Goal: Check status: Check status

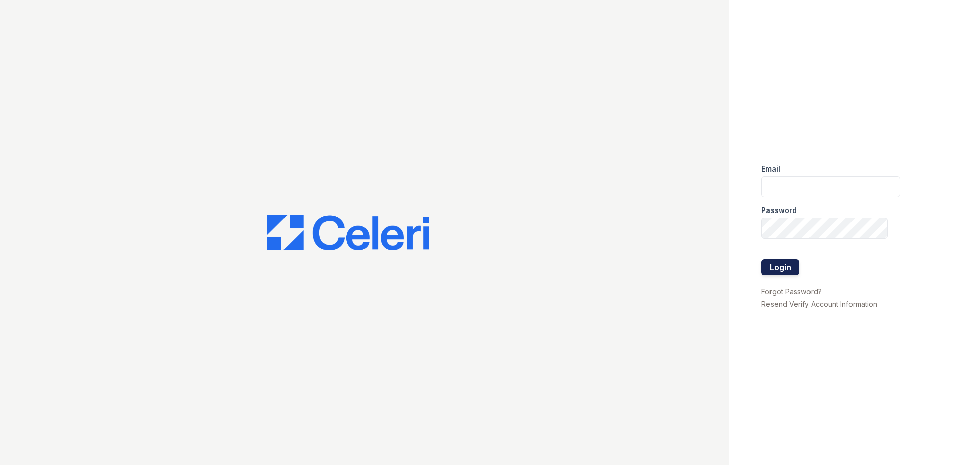
type input "[EMAIL_ADDRESS][DOMAIN_NAME]"
click at [780, 261] on button "Login" at bounding box center [781, 267] width 38 height 16
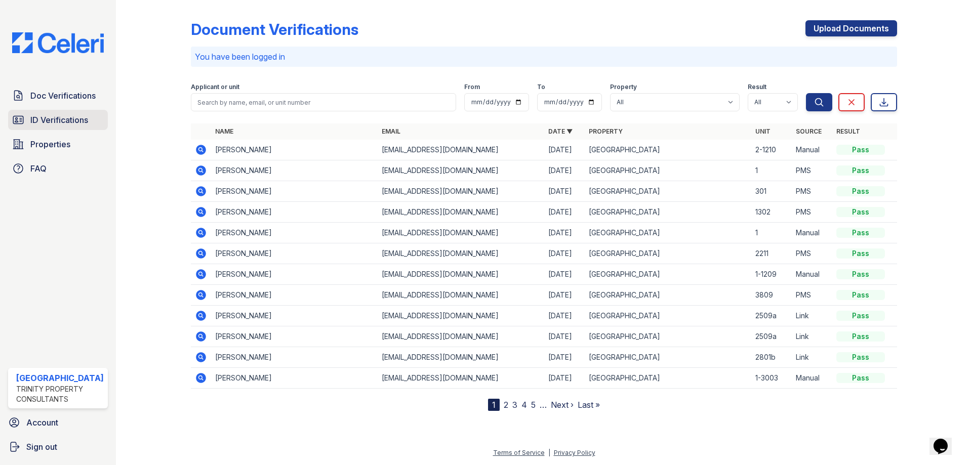
click at [62, 115] on span "ID Verifications" at bounding box center [59, 120] width 58 height 12
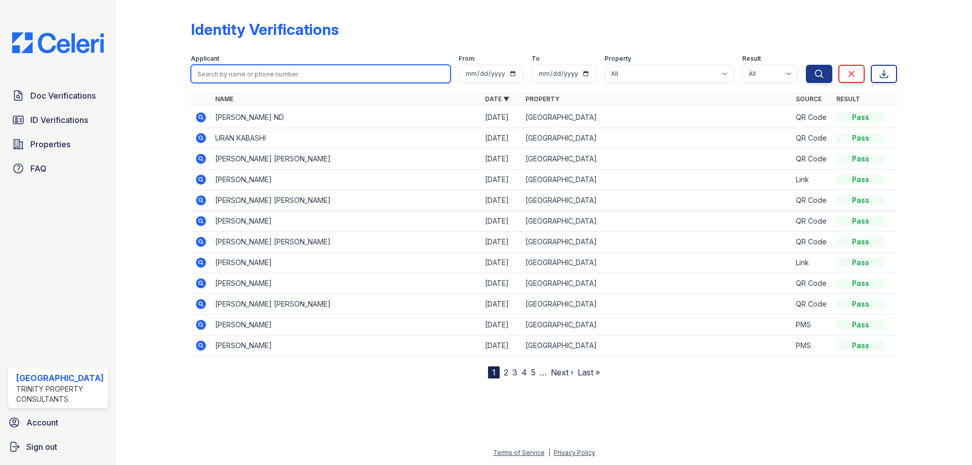
click at [285, 78] on input "search" at bounding box center [321, 74] width 260 height 18
type input "aiden"
click at [806, 65] on button "Search" at bounding box center [819, 74] width 26 height 18
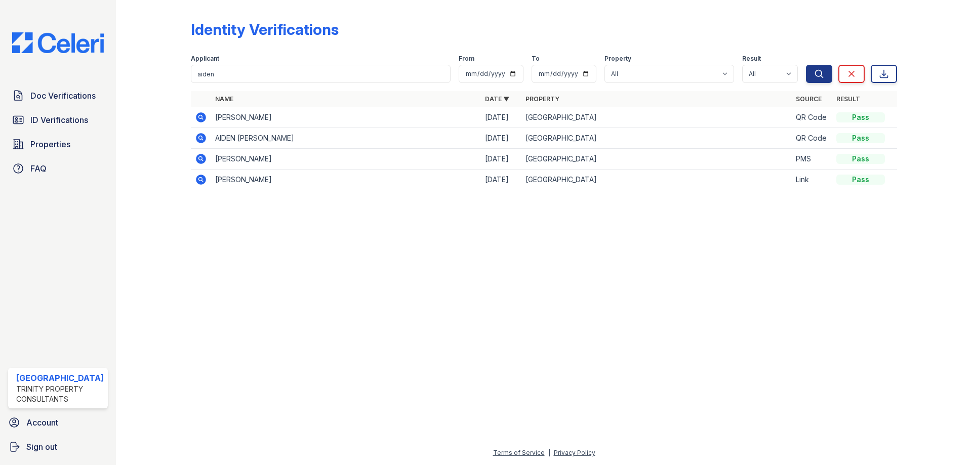
click at [202, 114] on icon at bounding box center [201, 117] width 10 height 10
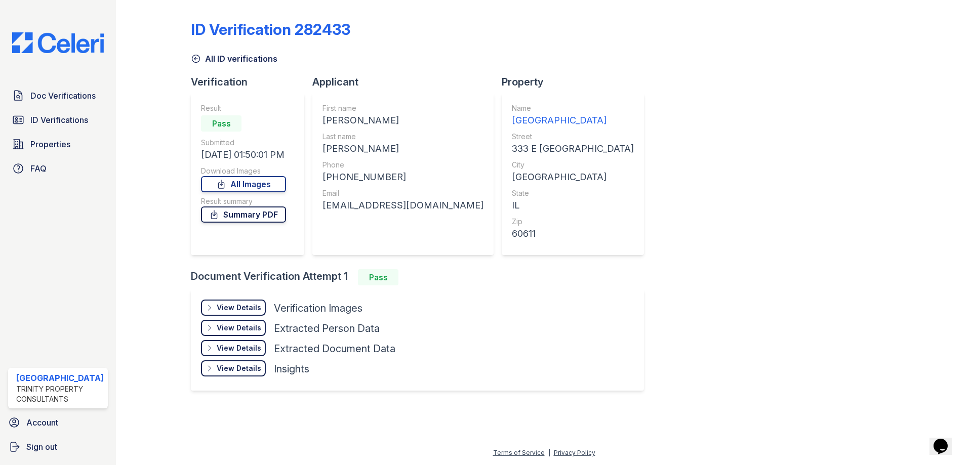
click at [262, 220] on link "Summary PDF" at bounding box center [243, 215] width 85 height 16
click at [247, 308] on div "View Details" at bounding box center [239, 308] width 45 height 10
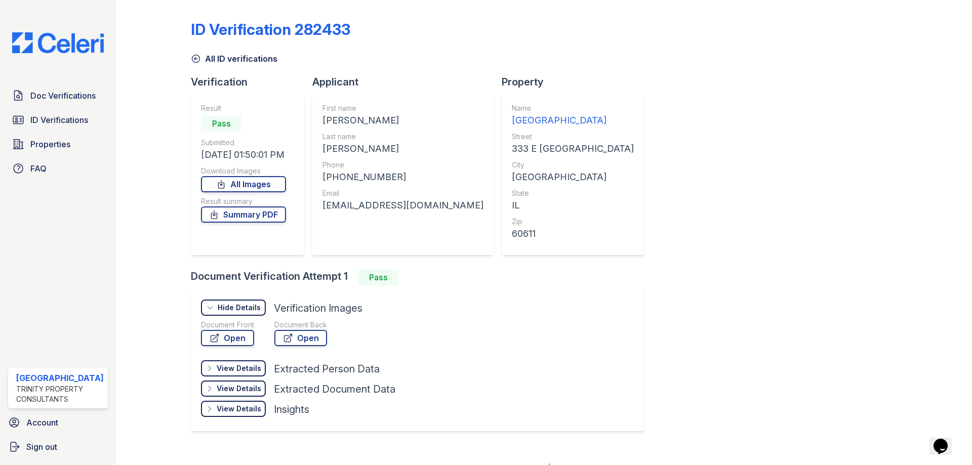
drag, startPoint x: 220, startPoint y: 339, endPoint x: 189, endPoint y: 321, distance: 35.9
click at [189, 321] on div at bounding box center [161, 225] width 59 height 442
click at [234, 340] on link "Open" at bounding box center [227, 338] width 53 height 16
click at [299, 337] on link "Open" at bounding box center [300, 338] width 53 height 16
